Goal: Find specific page/section: Find specific page/section

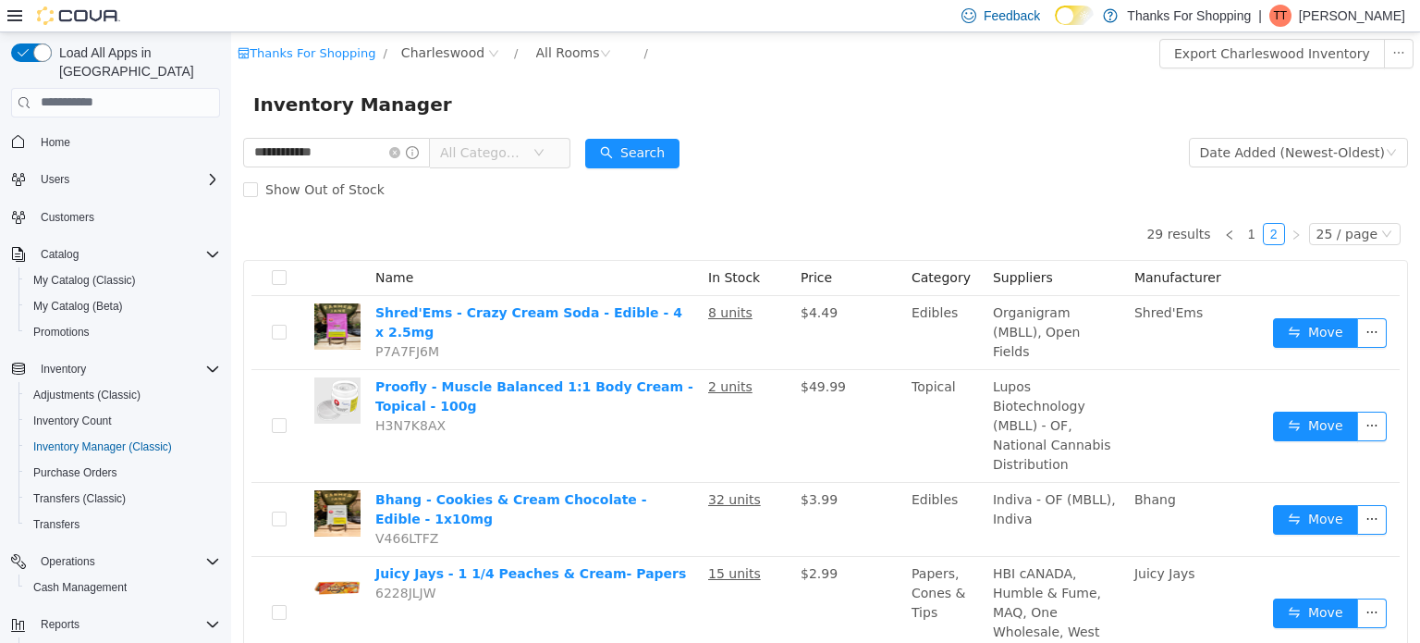
scroll to position [46, 0]
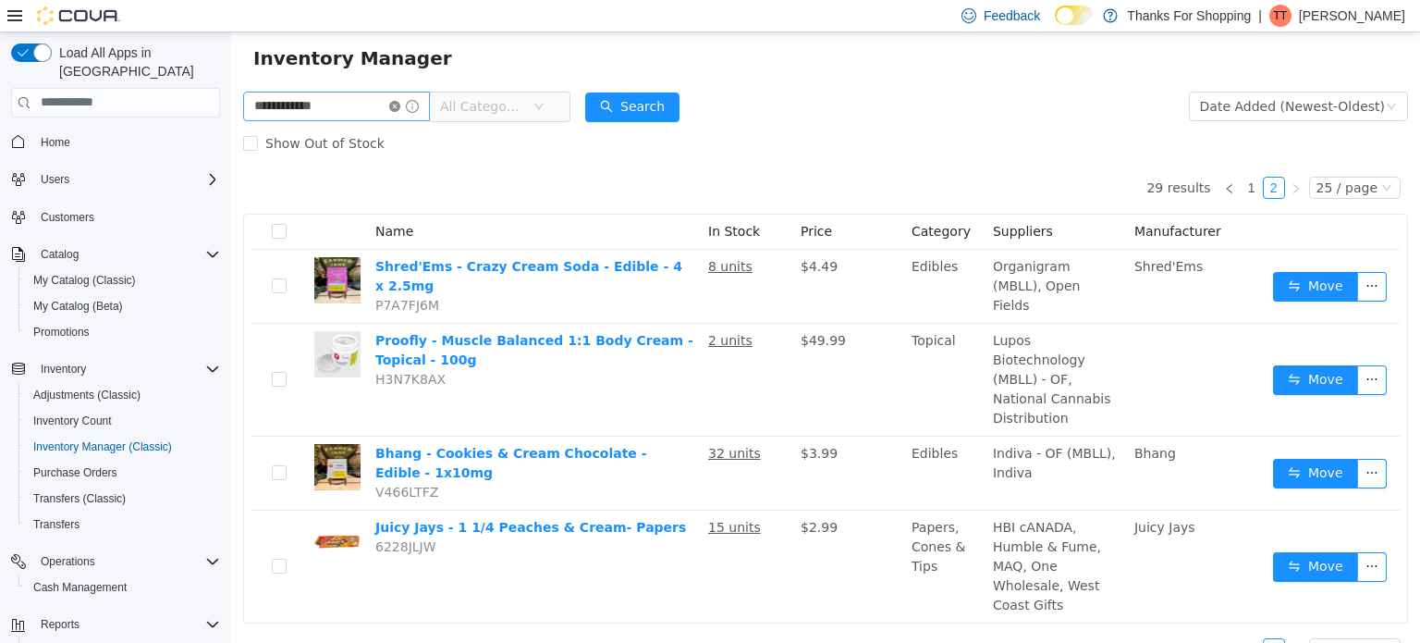
click at [400, 103] on icon "icon: close-circle" at bounding box center [394, 105] width 11 height 11
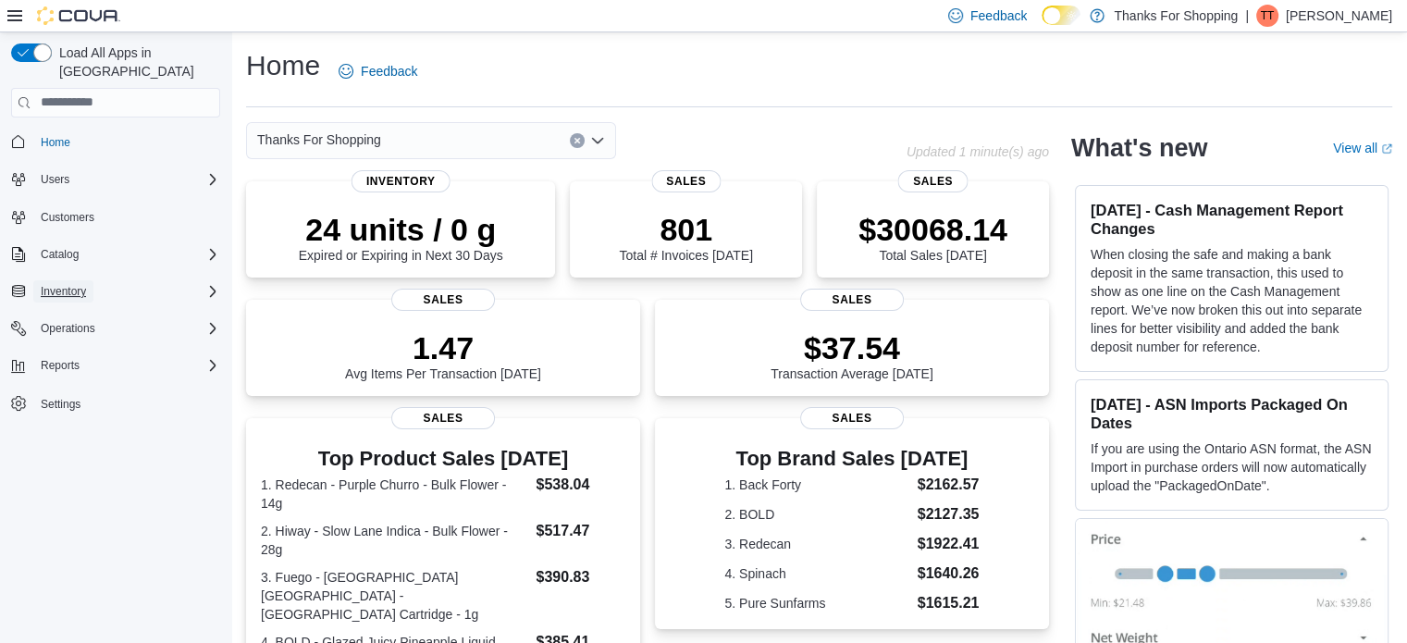
click at [67, 284] on span "Inventory" at bounding box center [63, 291] width 45 height 15
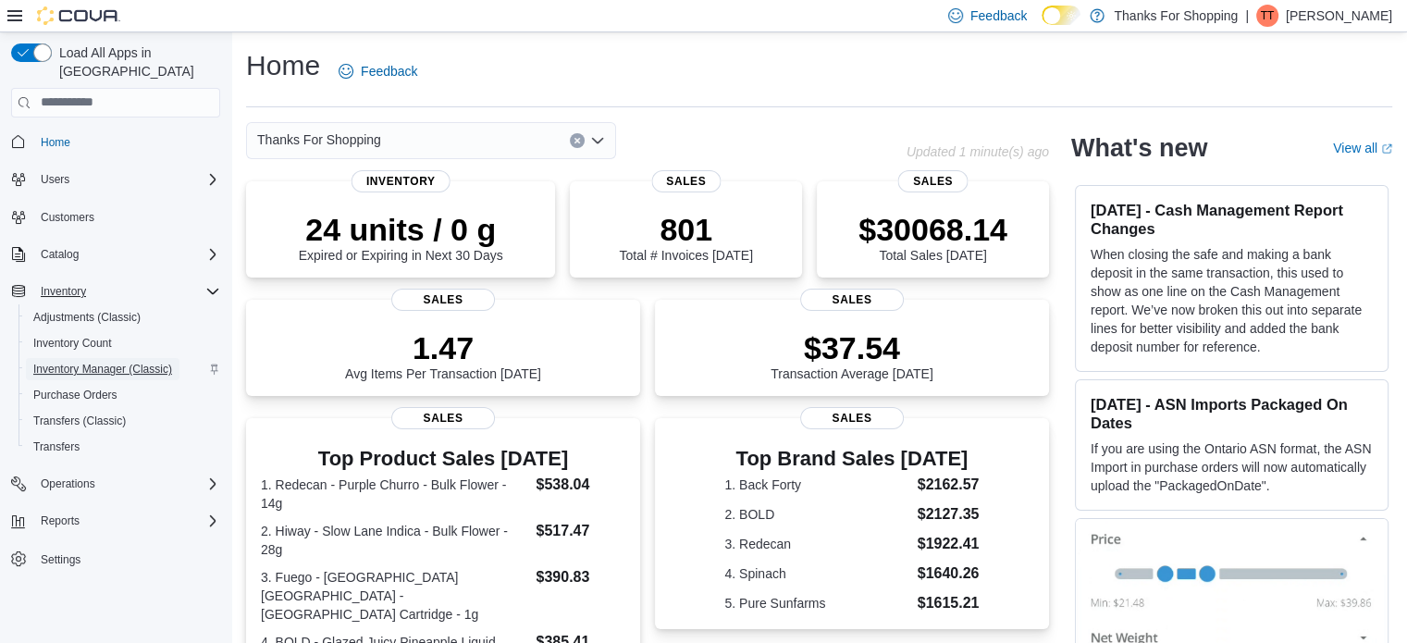
click at [80, 362] on span "Inventory Manager (Classic)" at bounding box center [102, 369] width 139 height 15
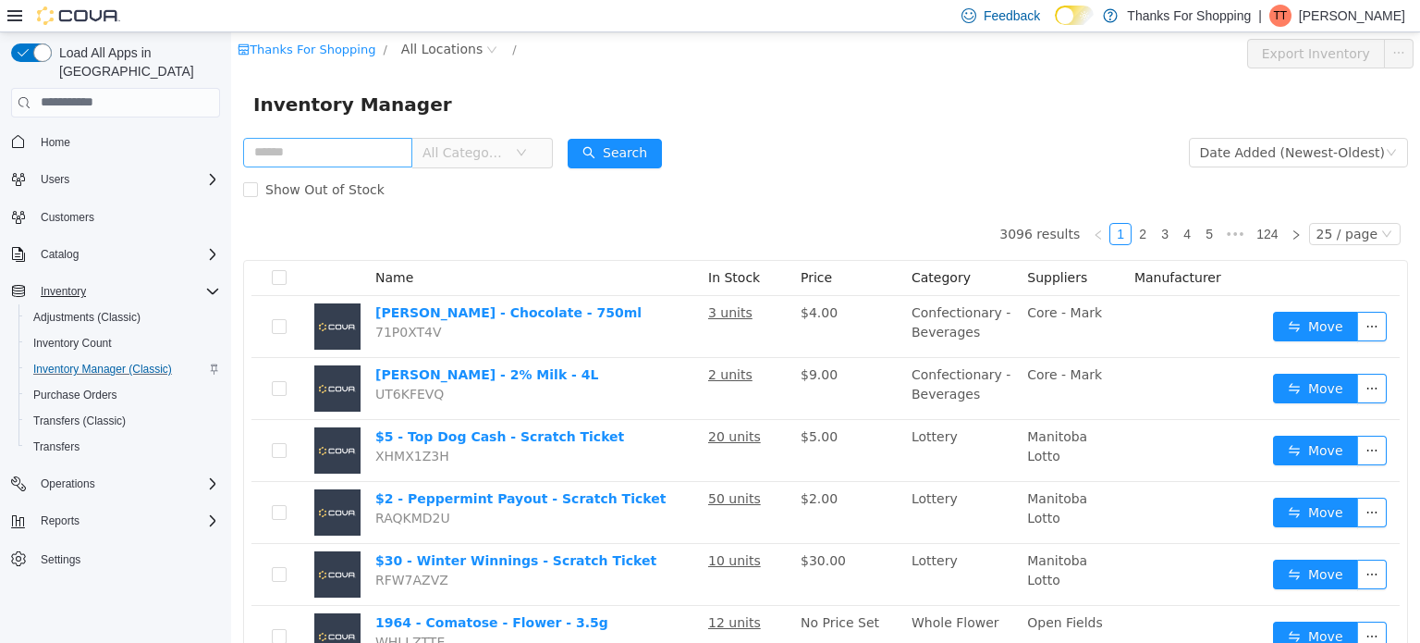
click at [334, 165] on input "text" at bounding box center [327, 152] width 169 height 30
type input "******"
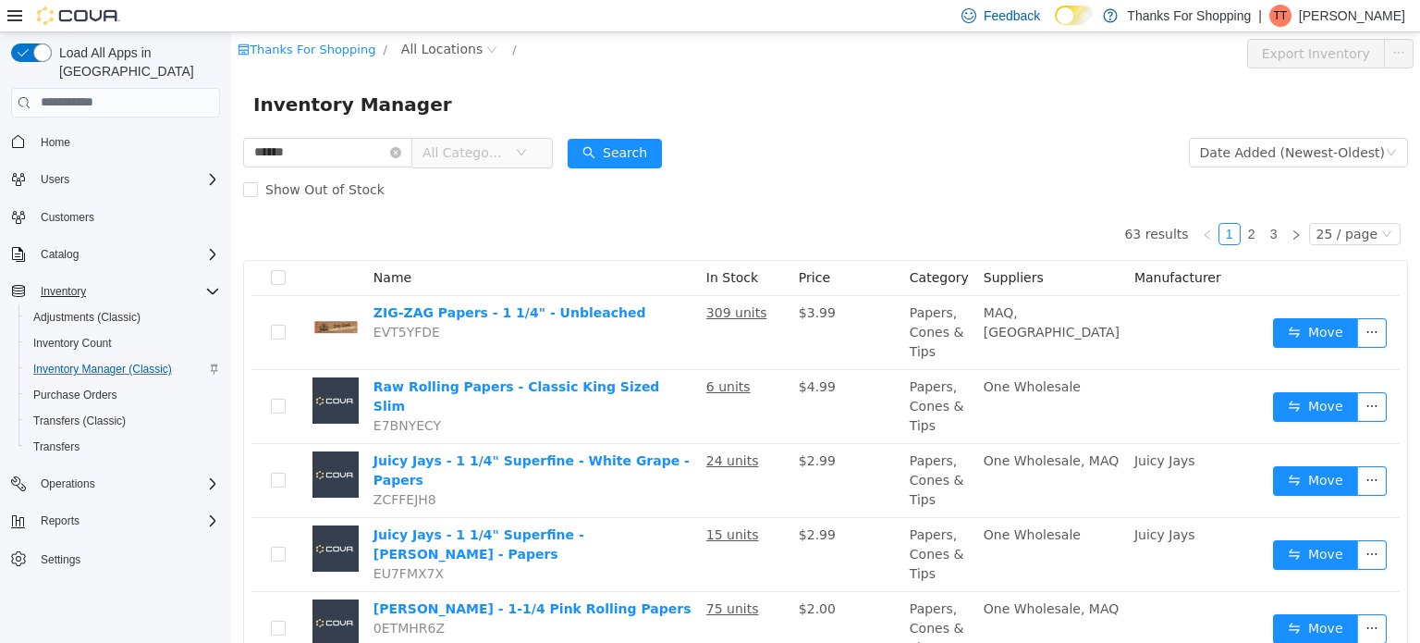
click at [538, 154] on span "All Categories" at bounding box center [475, 152] width 127 height 30
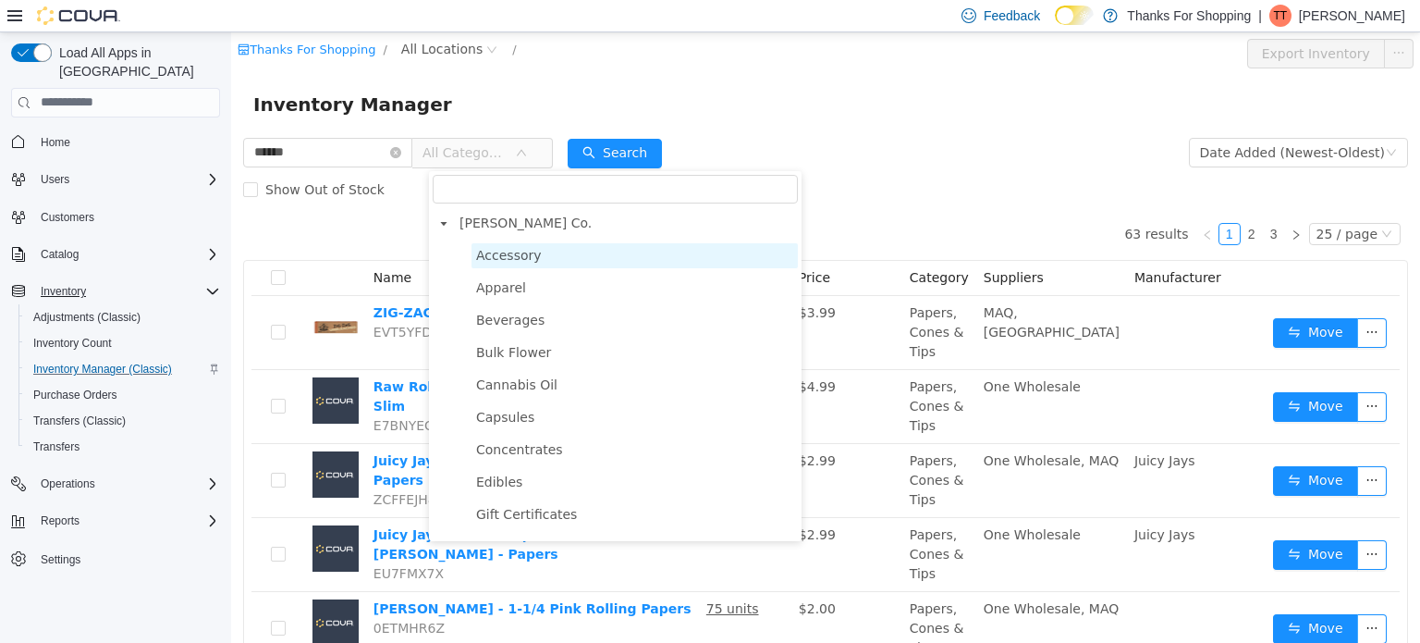
click at [519, 252] on span "Accessory" at bounding box center [509, 254] width 66 height 15
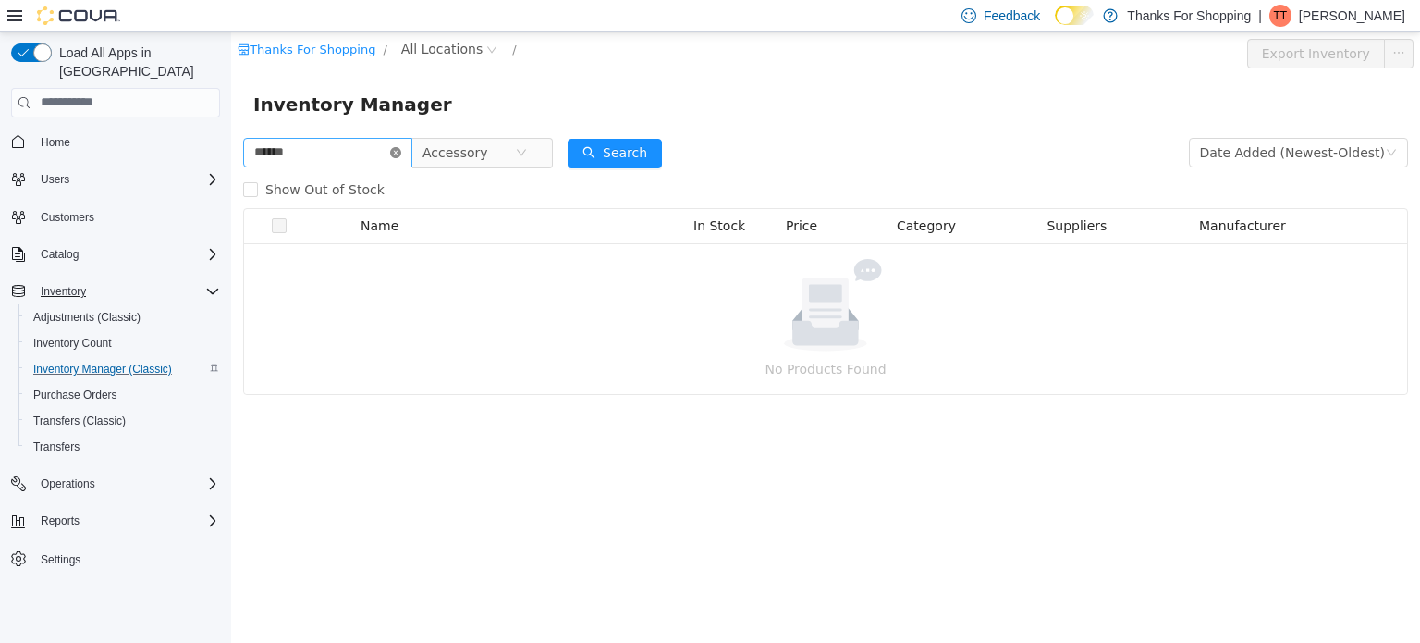
click at [401, 154] on icon "icon: close-circle" at bounding box center [395, 151] width 11 height 11
click at [614, 161] on button "Search" at bounding box center [615, 153] width 94 height 30
click at [421, 52] on span "All Locations" at bounding box center [441, 48] width 81 height 20
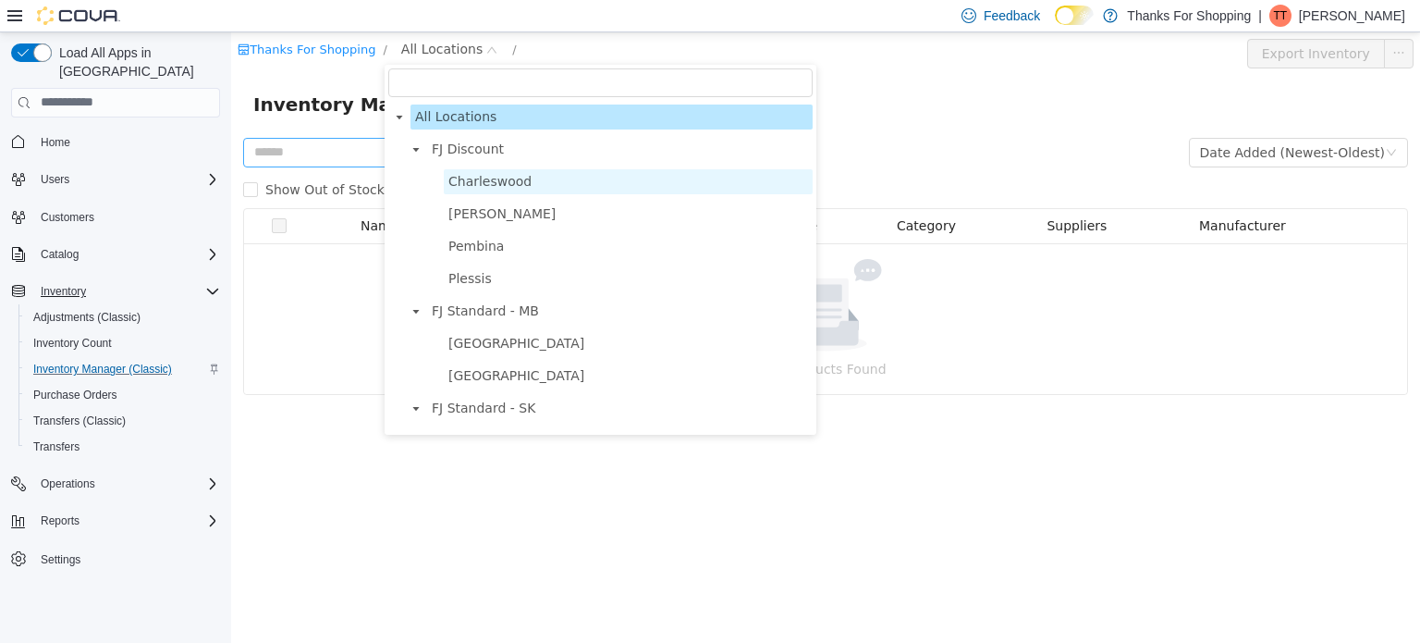
click at [459, 184] on span "Charleswood" at bounding box center [489, 180] width 83 height 15
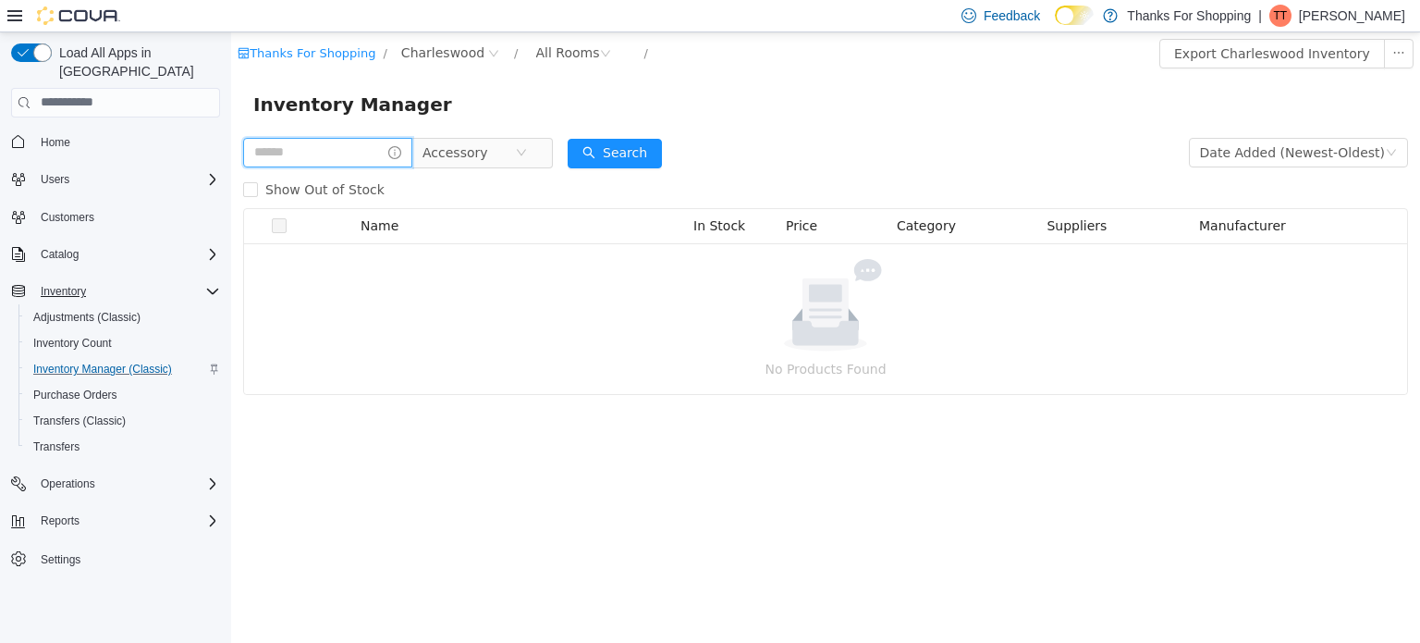
click at [360, 147] on input "text" at bounding box center [327, 152] width 169 height 30
click at [438, 55] on span "Charleswood" at bounding box center [442, 52] width 83 height 20
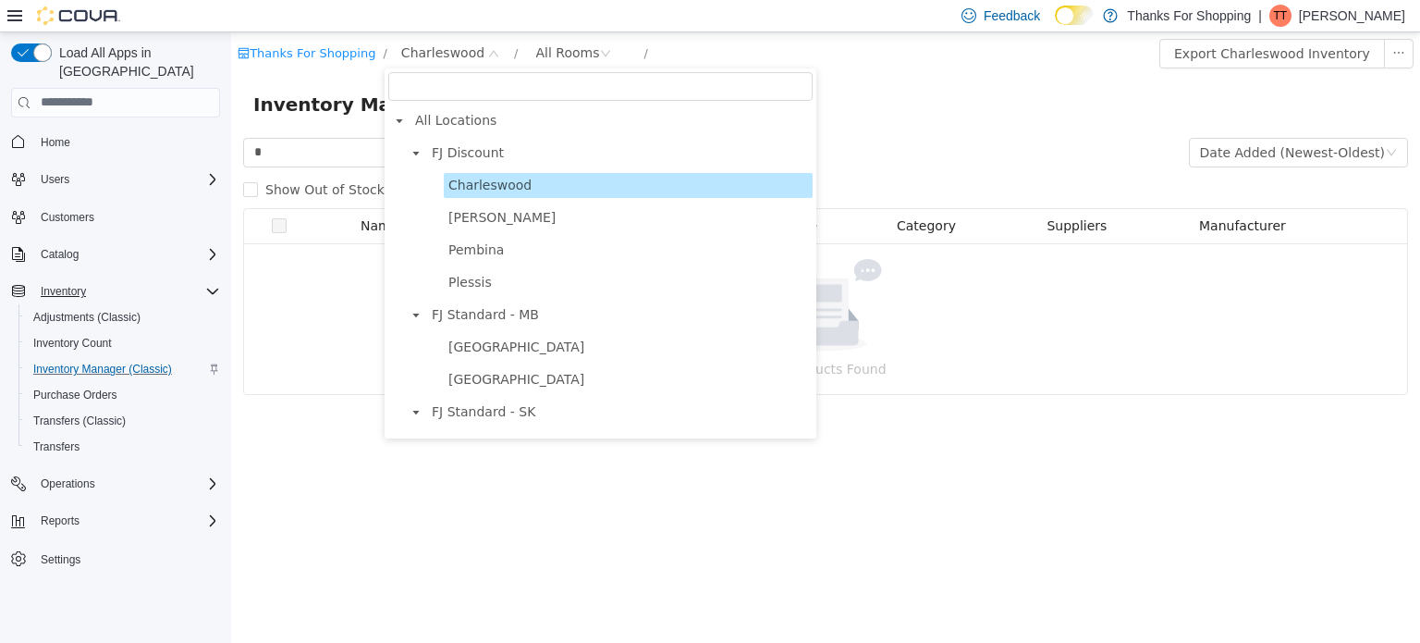
click at [467, 186] on span "Charleswood" at bounding box center [489, 184] width 83 height 15
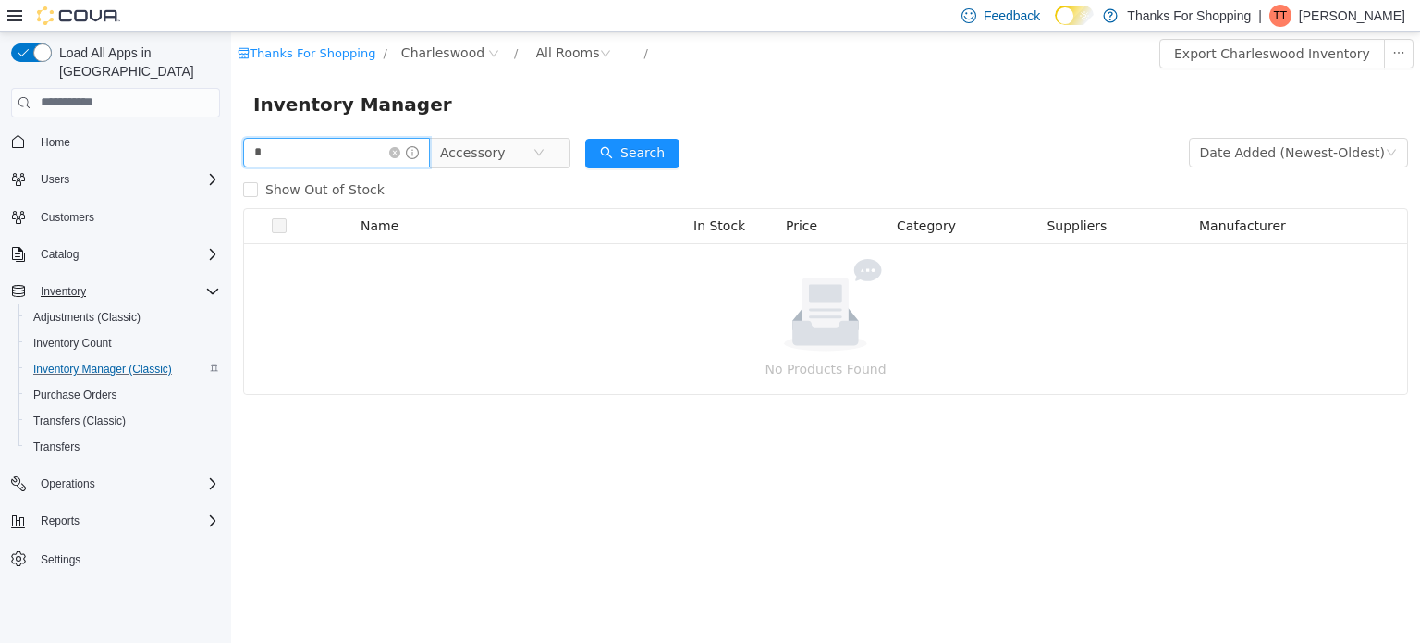
click at [345, 162] on input "*" at bounding box center [336, 152] width 187 height 30
click at [335, 155] on input "******" at bounding box center [336, 152] width 187 height 30
type input "**********"
click at [666, 160] on button "Search" at bounding box center [632, 153] width 94 height 30
click at [83, 362] on span "Inventory Manager (Classic)" at bounding box center [102, 369] width 139 height 15
